Goal: Transaction & Acquisition: Purchase product/service

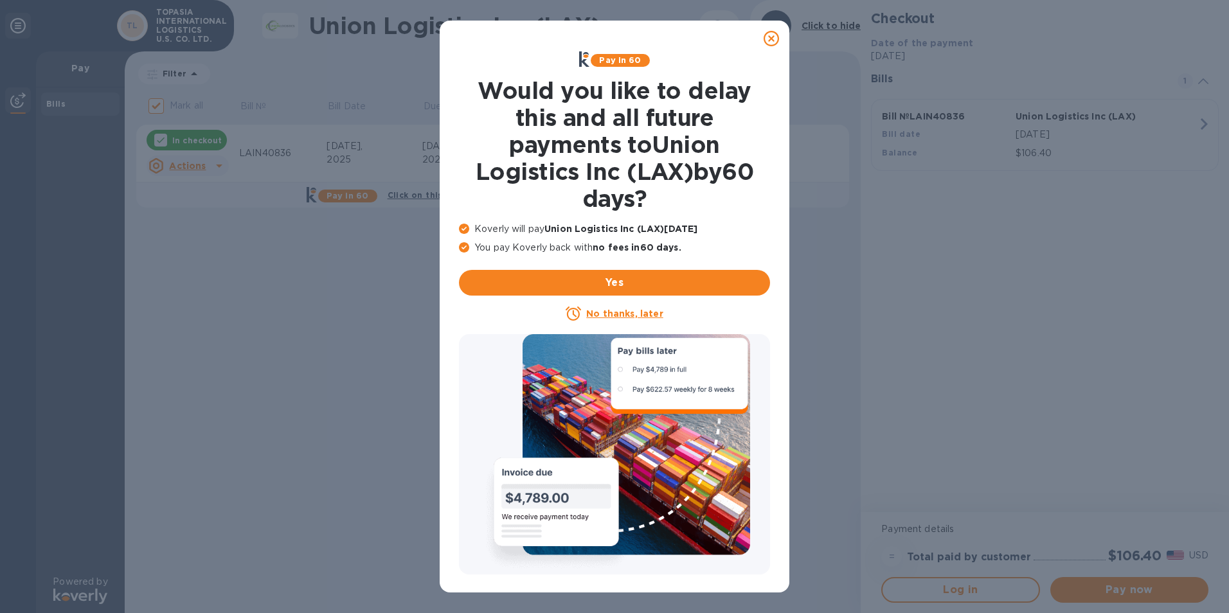
click at [772, 41] on icon at bounding box center [771, 38] width 15 height 15
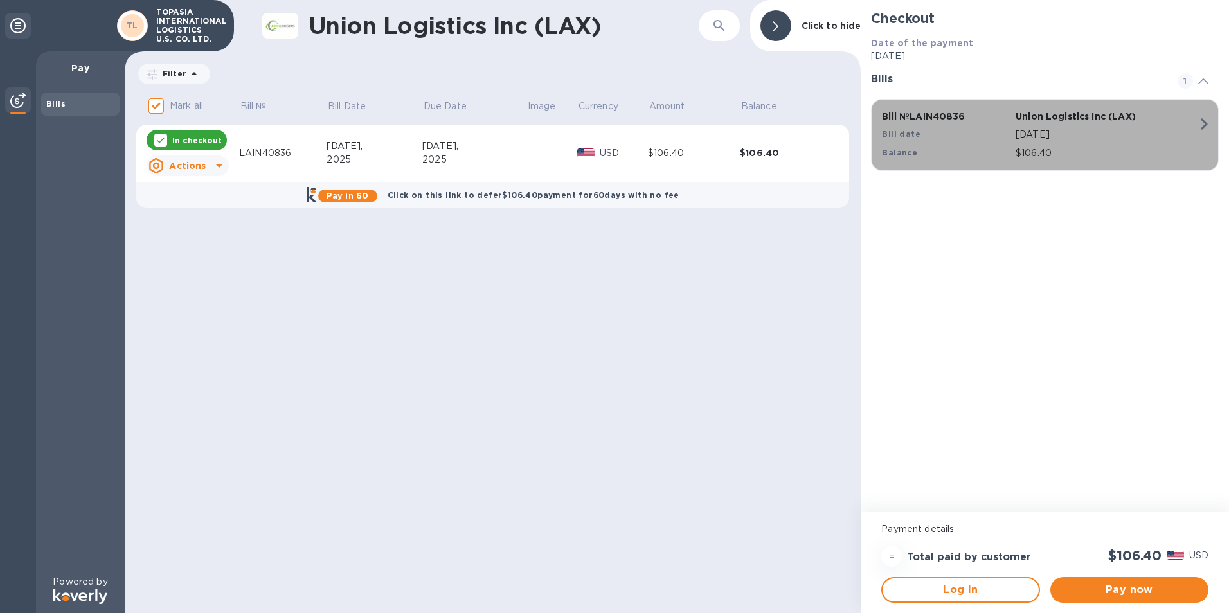
click at [1129, 122] on p "Union Logistics Inc (LAX)" at bounding box center [1080, 116] width 129 height 13
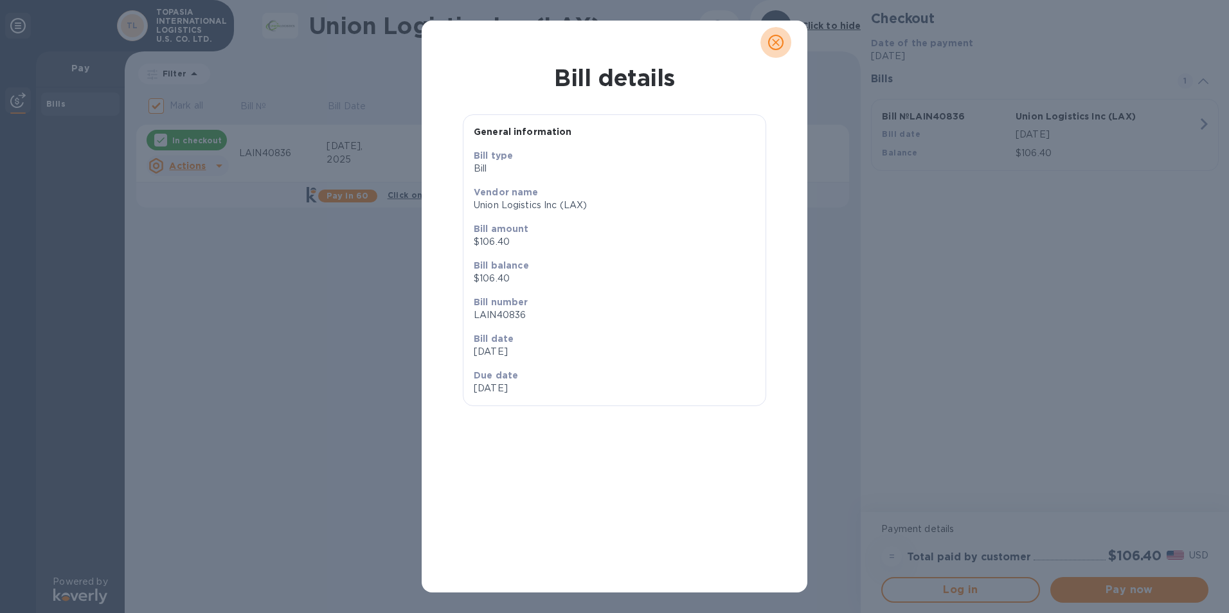
click at [775, 47] on icon "close" at bounding box center [776, 42] width 13 height 13
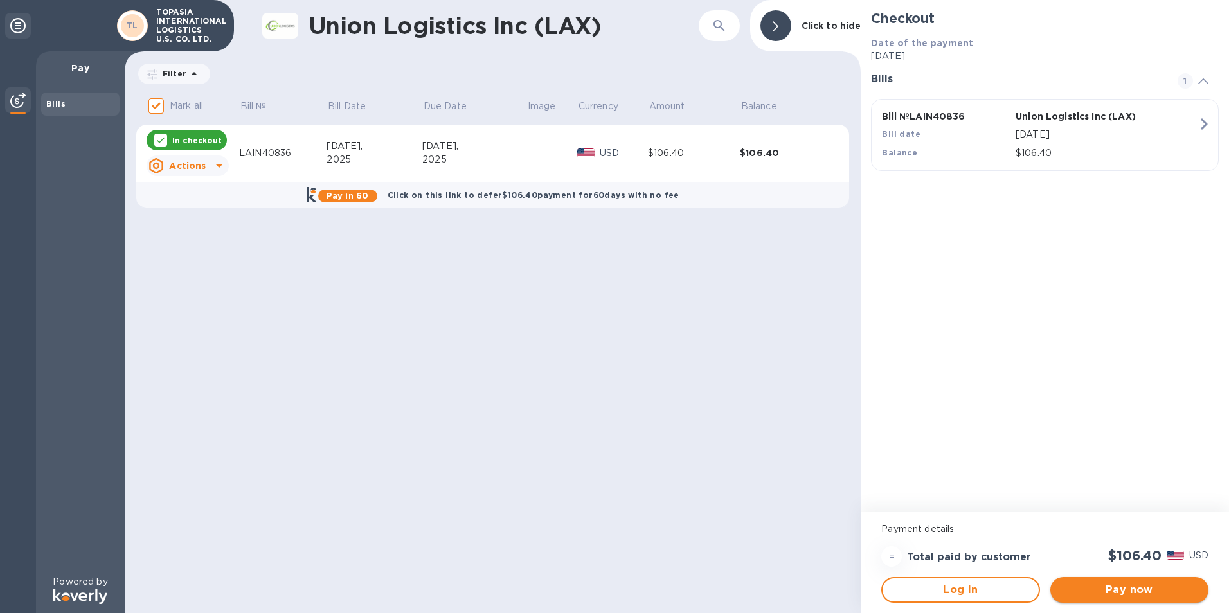
click at [1132, 592] on span "Pay now" at bounding box center [1130, 590] width 138 height 15
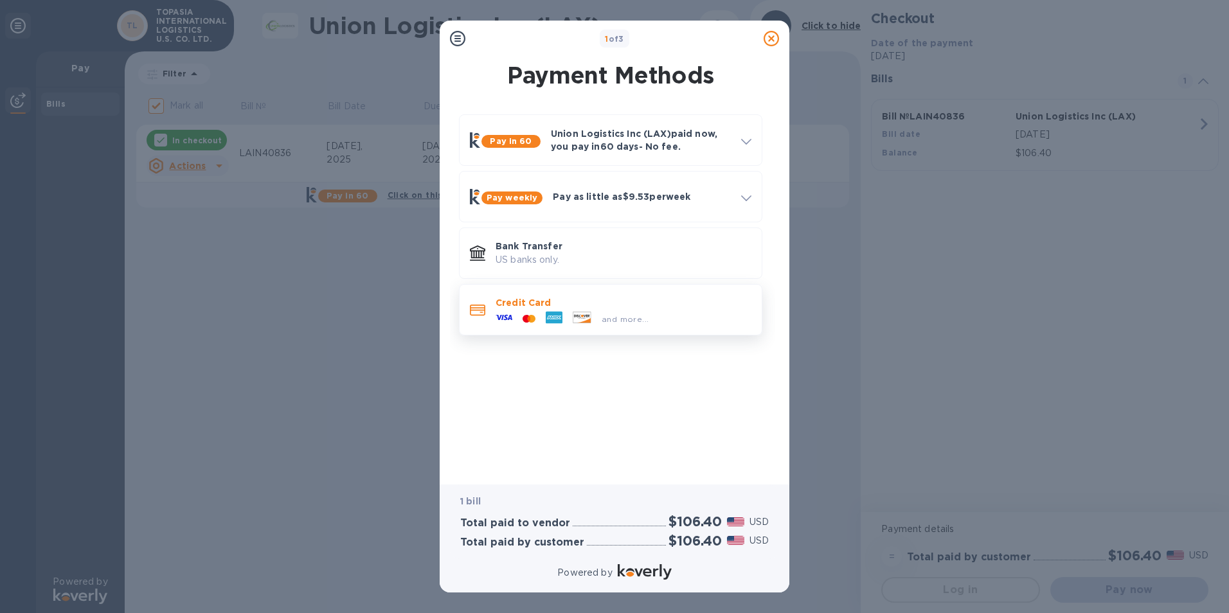
click at [648, 315] on div "and more..." at bounding box center [625, 319] width 57 height 14
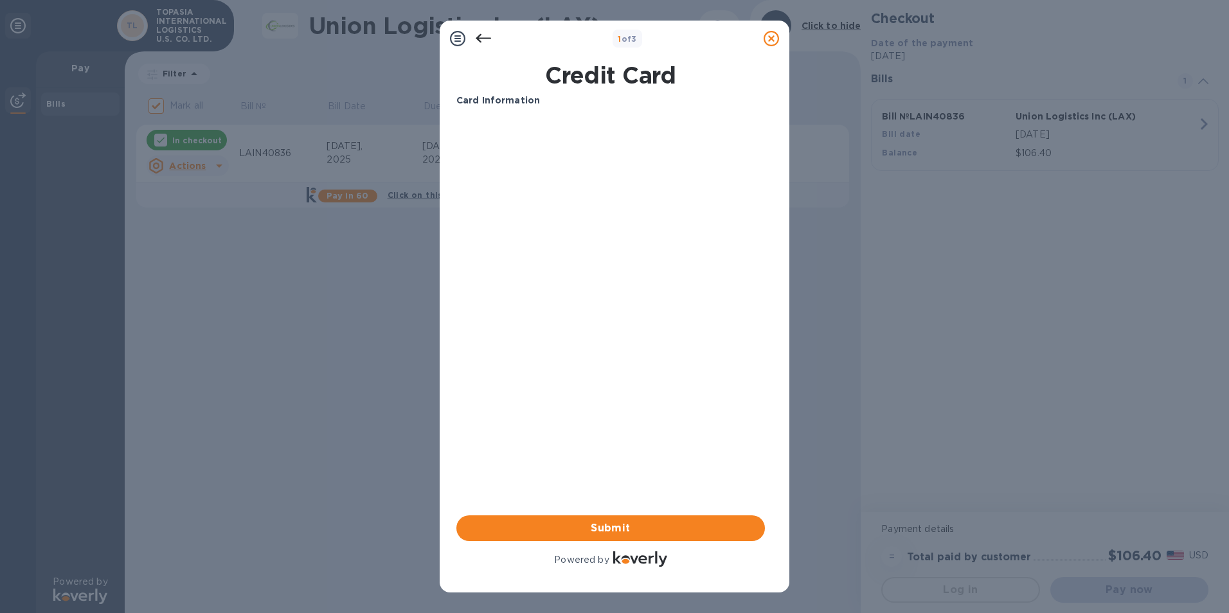
drag, startPoint x: 482, startPoint y: 48, endPoint x: 476, endPoint y: 35, distance: 14.1
click at [482, 48] on div at bounding box center [484, 39] width 26 height 26
click at [475, 35] on div at bounding box center [484, 39] width 26 height 26
click at [485, 38] on icon at bounding box center [483, 38] width 15 height 9
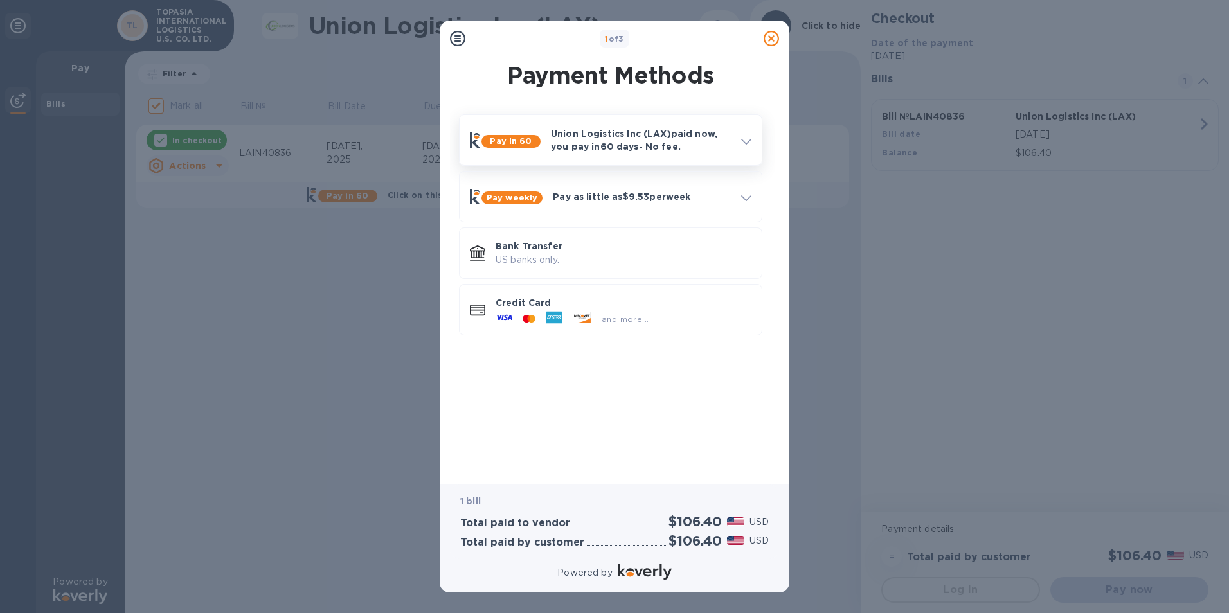
click at [752, 141] on div at bounding box center [746, 140] width 21 height 23
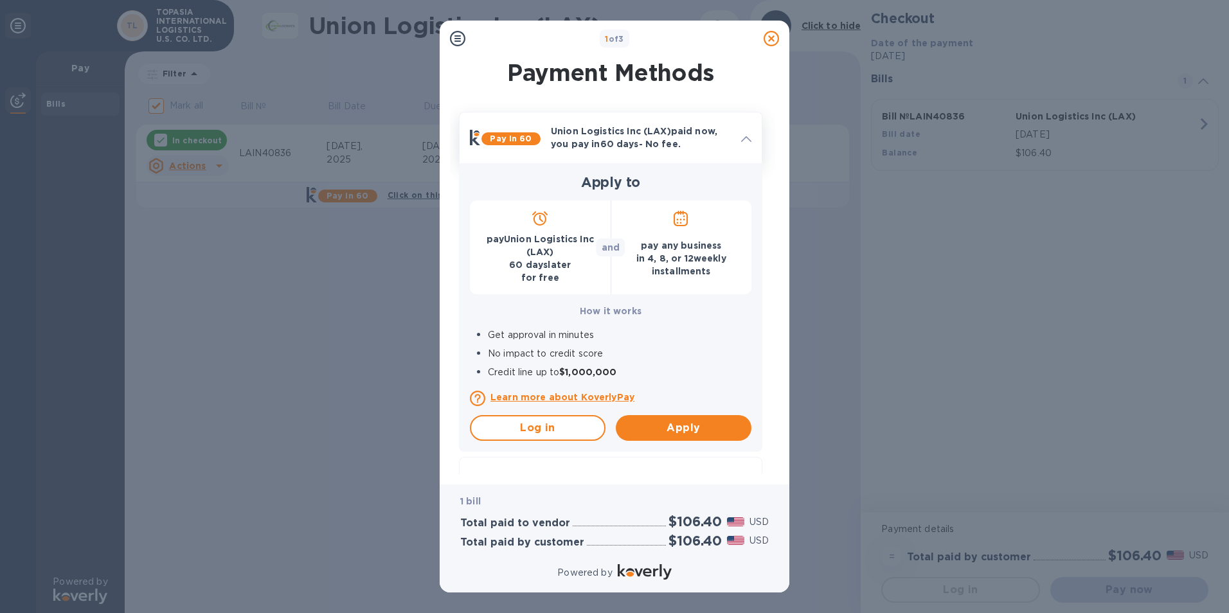
click at [752, 141] on div at bounding box center [746, 137] width 21 height 23
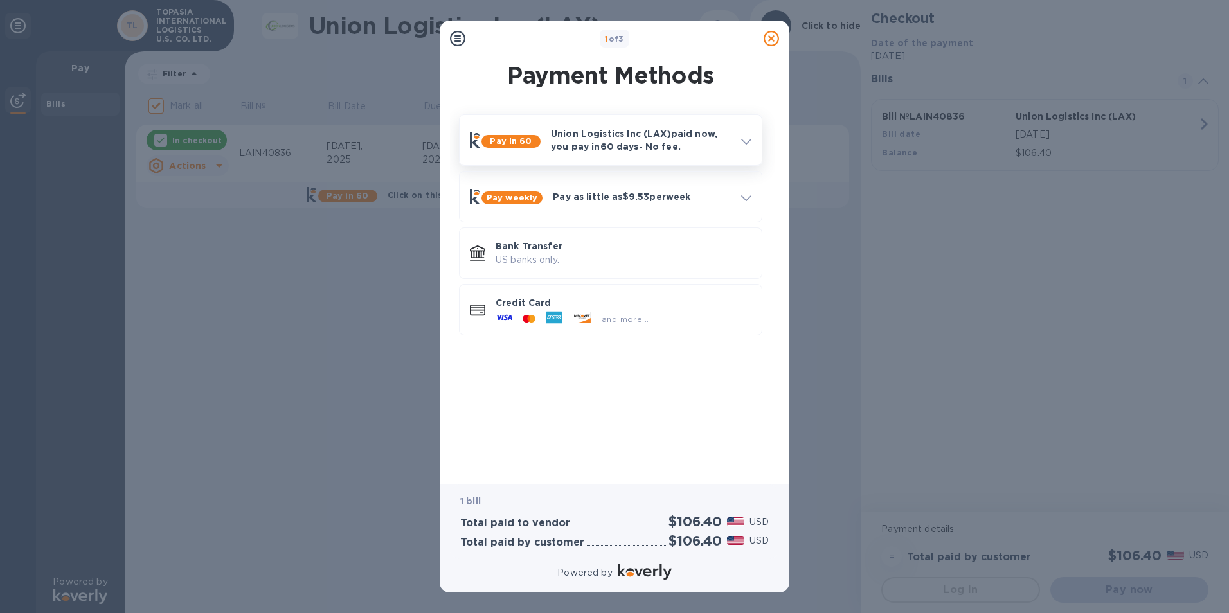
click at [752, 141] on div at bounding box center [746, 140] width 21 height 23
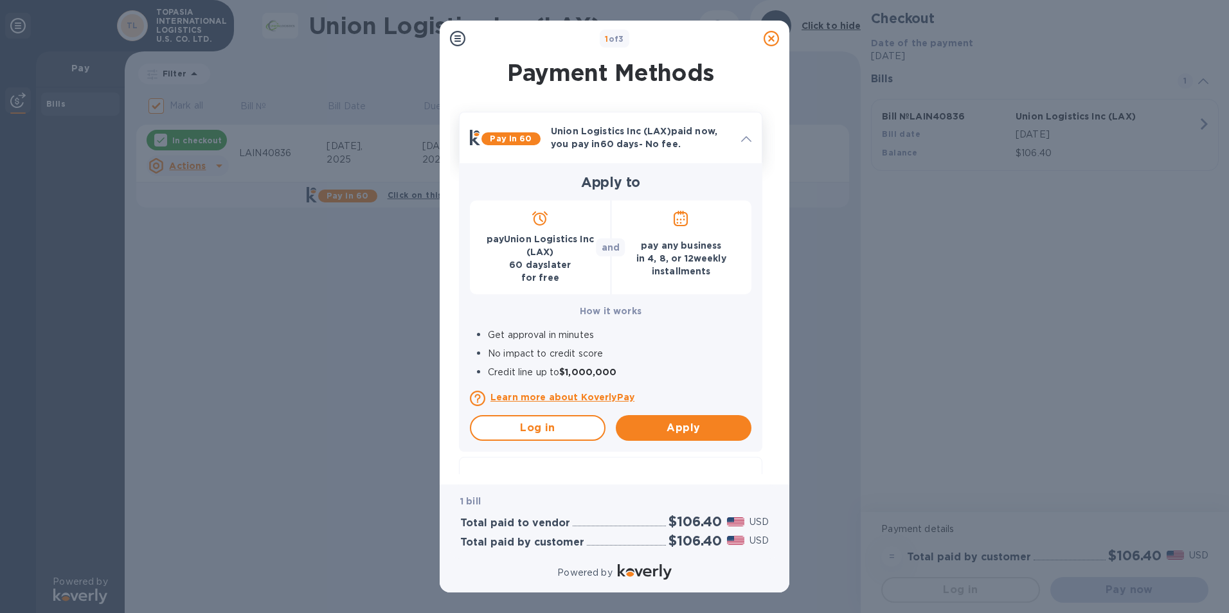
click at [752, 143] on div at bounding box center [746, 137] width 21 height 23
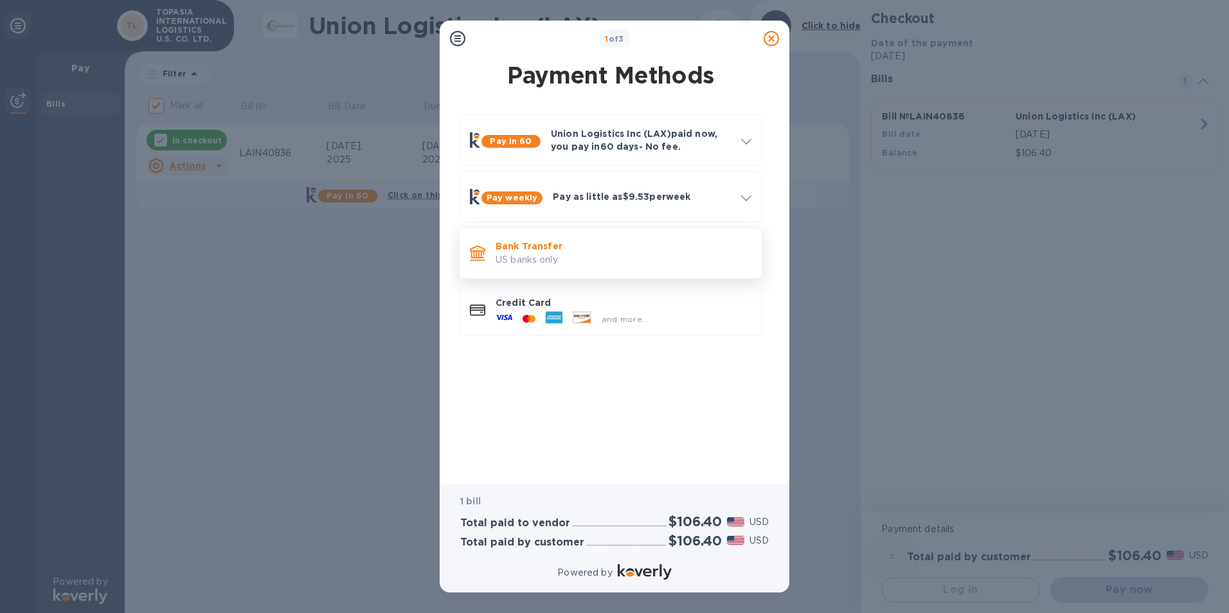
click at [624, 259] on p "US banks only." at bounding box center [624, 260] width 256 height 14
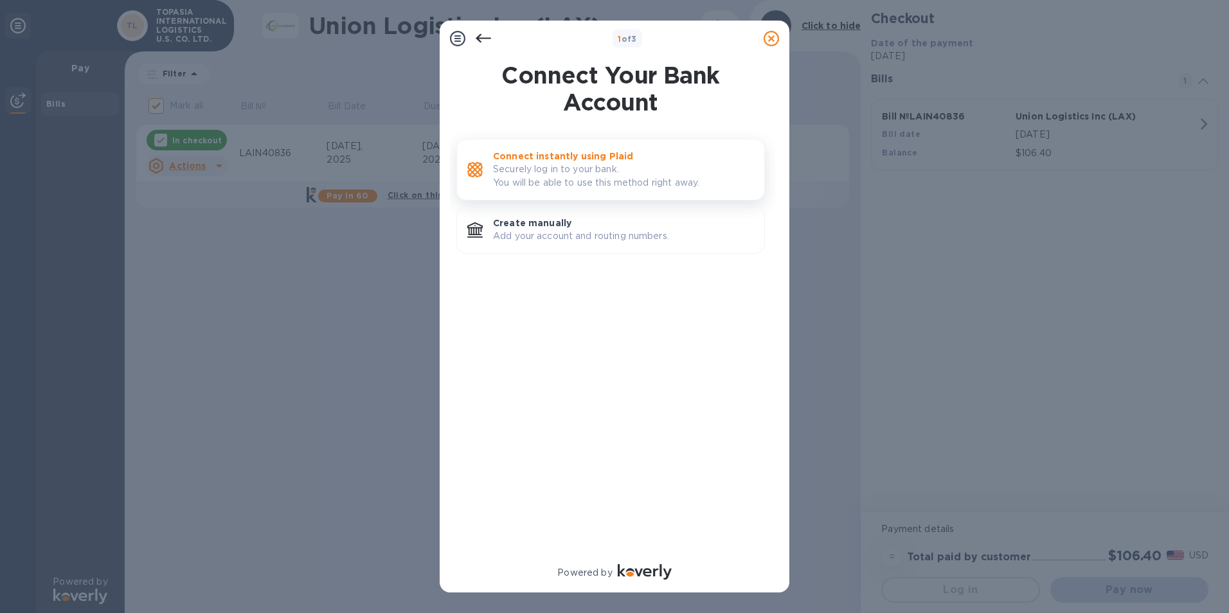
click at [653, 180] on p "Securely log in to your bank. You will be able to use this method right away." at bounding box center [623, 176] width 261 height 27
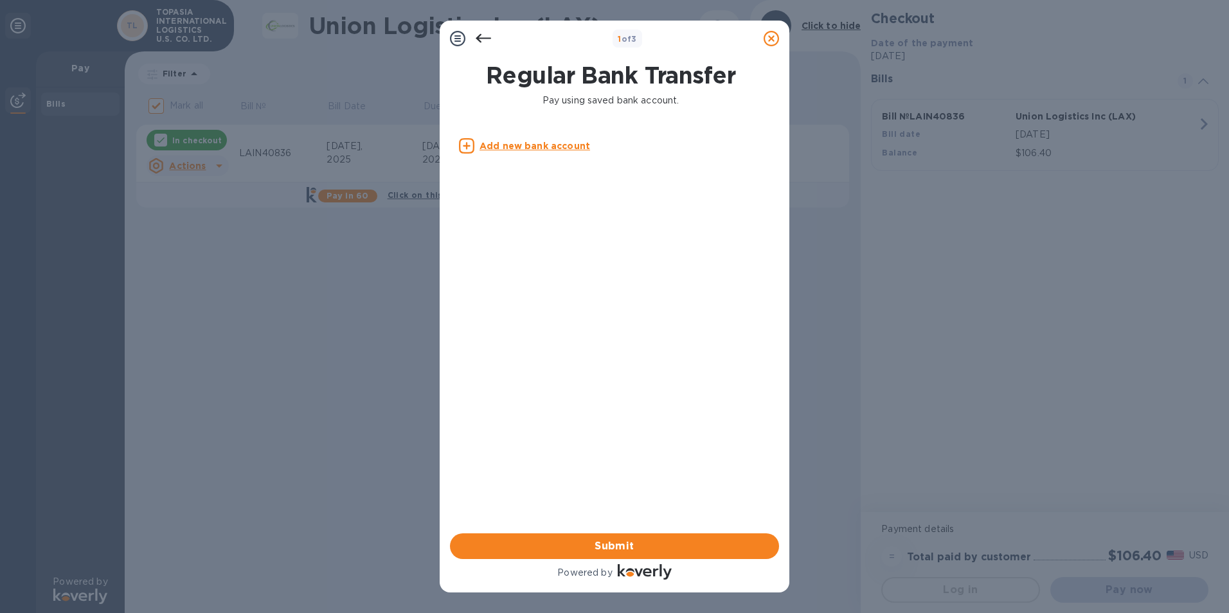
click at [569, 149] on u "Add new bank account" at bounding box center [535, 146] width 111 height 10
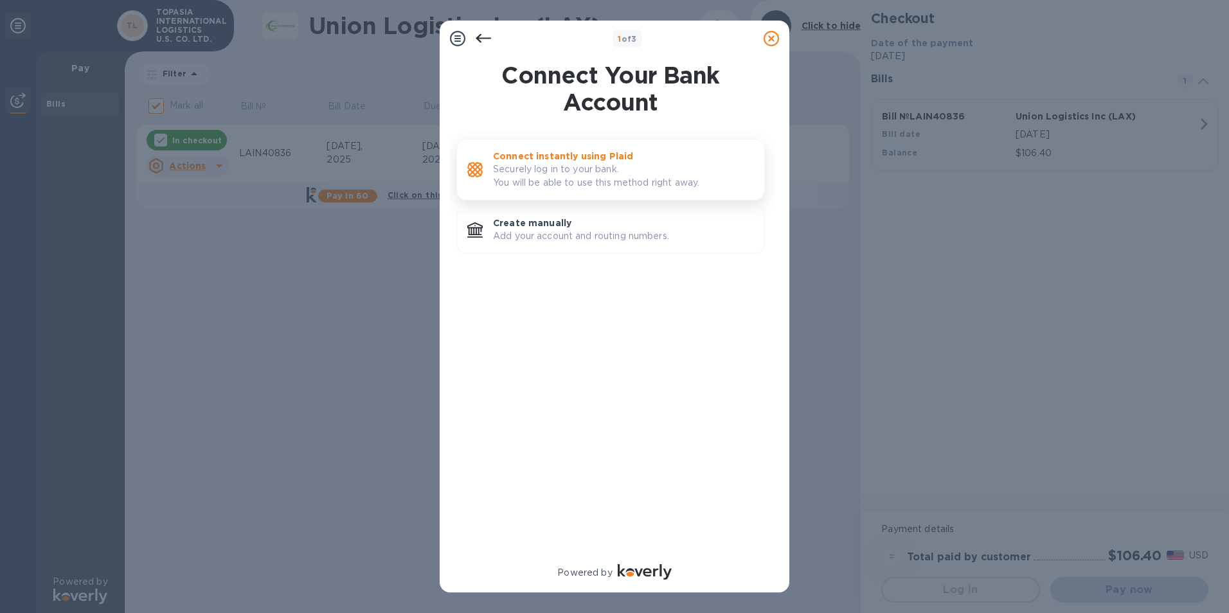
click at [583, 182] on p "Securely log in to your bank. You will be able to use this method right away." at bounding box center [623, 176] width 261 height 27
